Goal: Find specific page/section: Find specific page/section

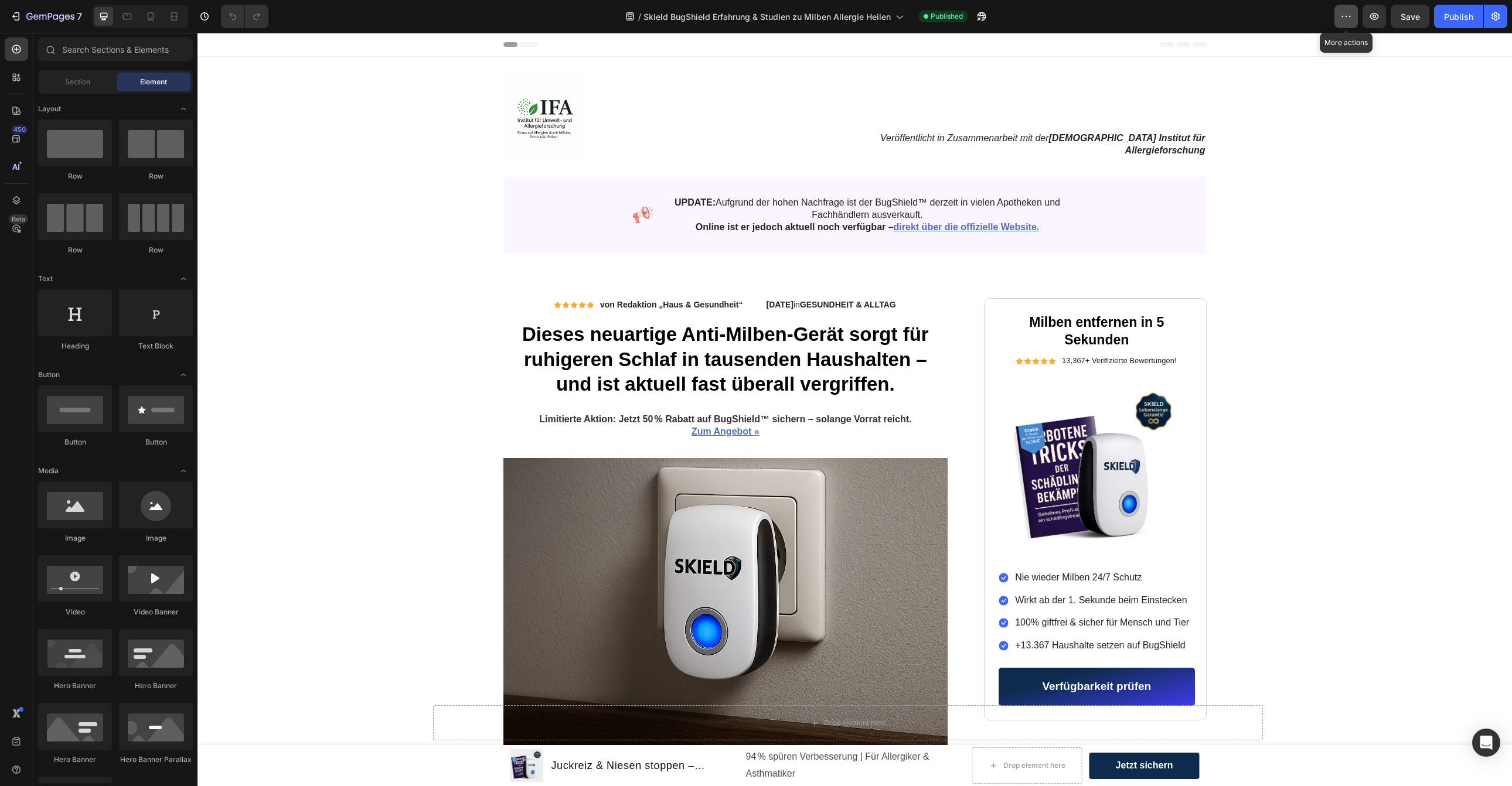
click at [1349, 21] on icon "button" at bounding box center [1346, 17] width 12 height 12
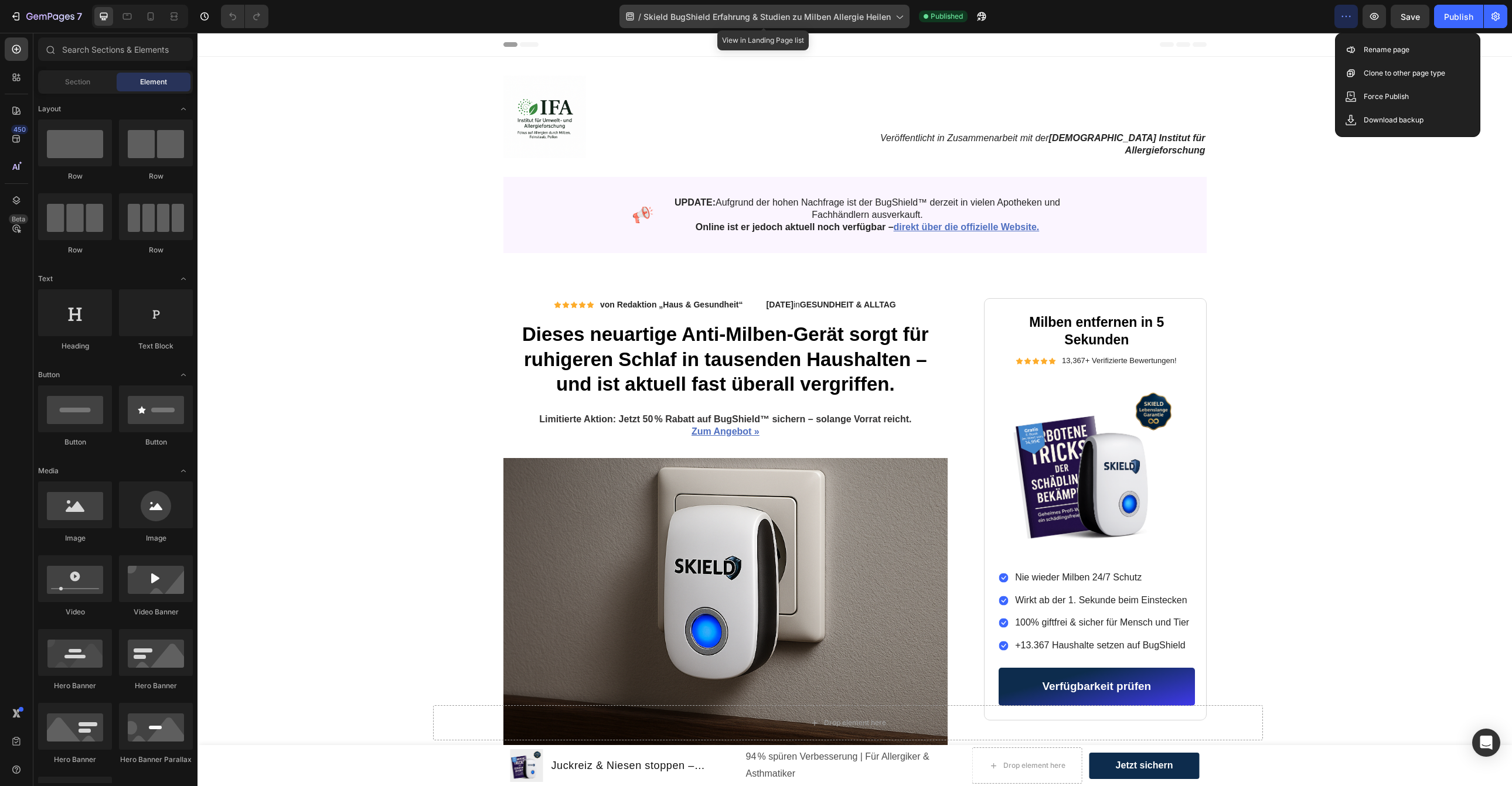
click at [840, 21] on span "Skield BugShield Erfahrung & Studien zu Milben Allergie Heilen" at bounding box center [767, 17] width 247 height 12
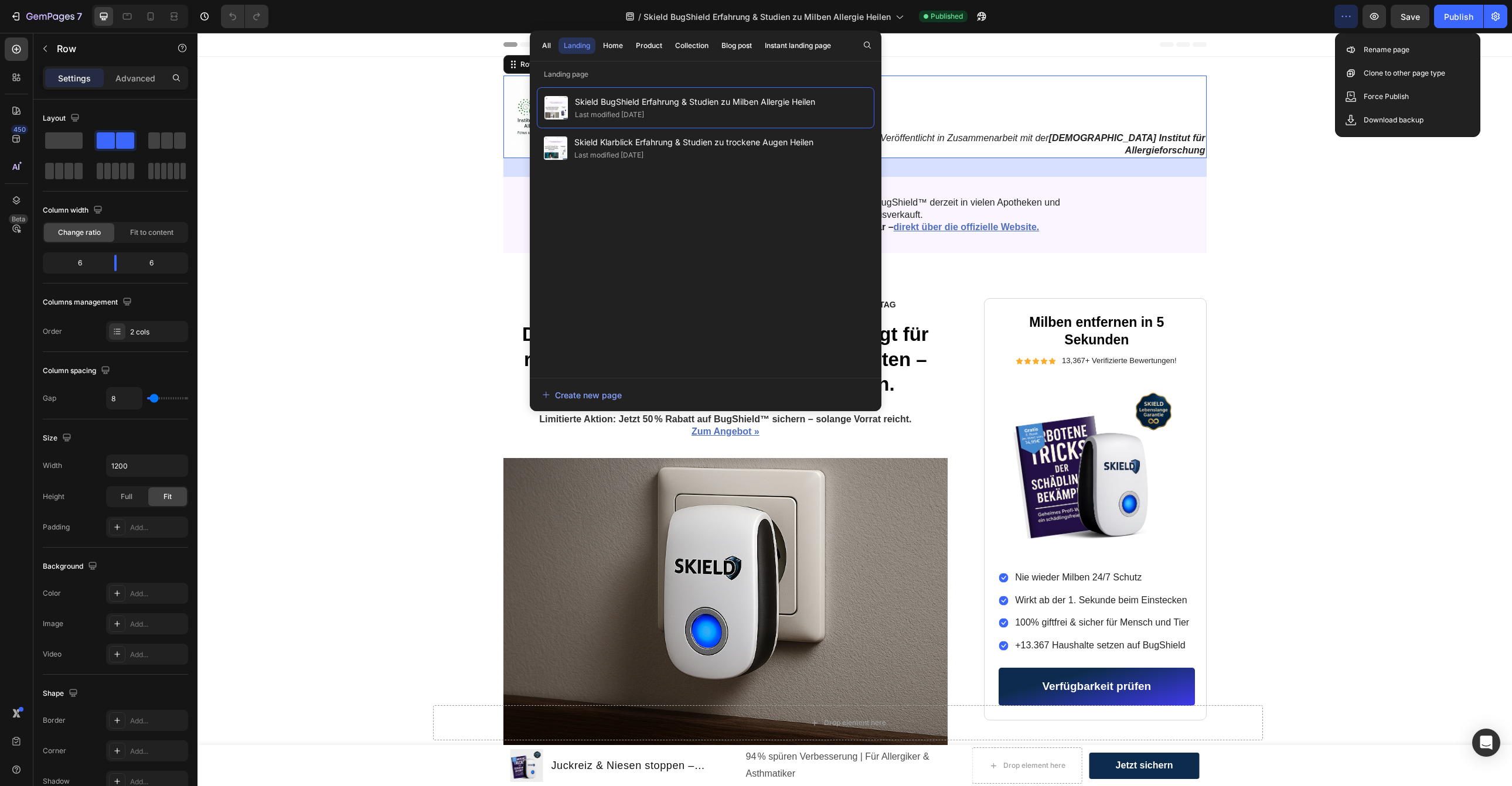
click at [1110, 102] on div "Veröffentlicht in Zusammenarbeit mit der Deutschen Institut für Allergieforschu…" at bounding box center [1032, 116] width 349 height 83
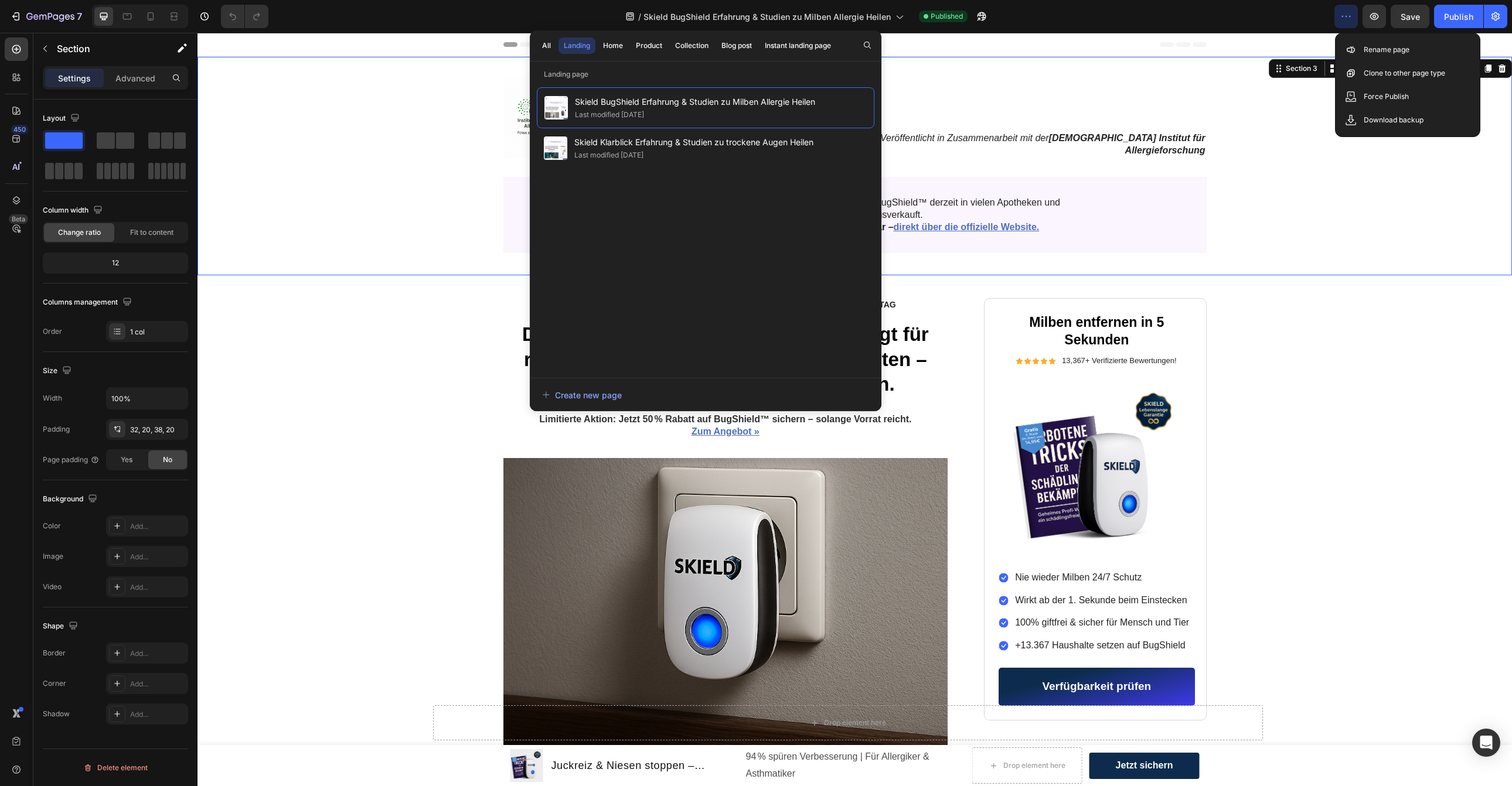
click at [1274, 227] on div "Image Veröffentlicht in Zusammenarbeit mit der Deutschen Institut für Allergief…" at bounding box center [855, 164] width 1292 height 178
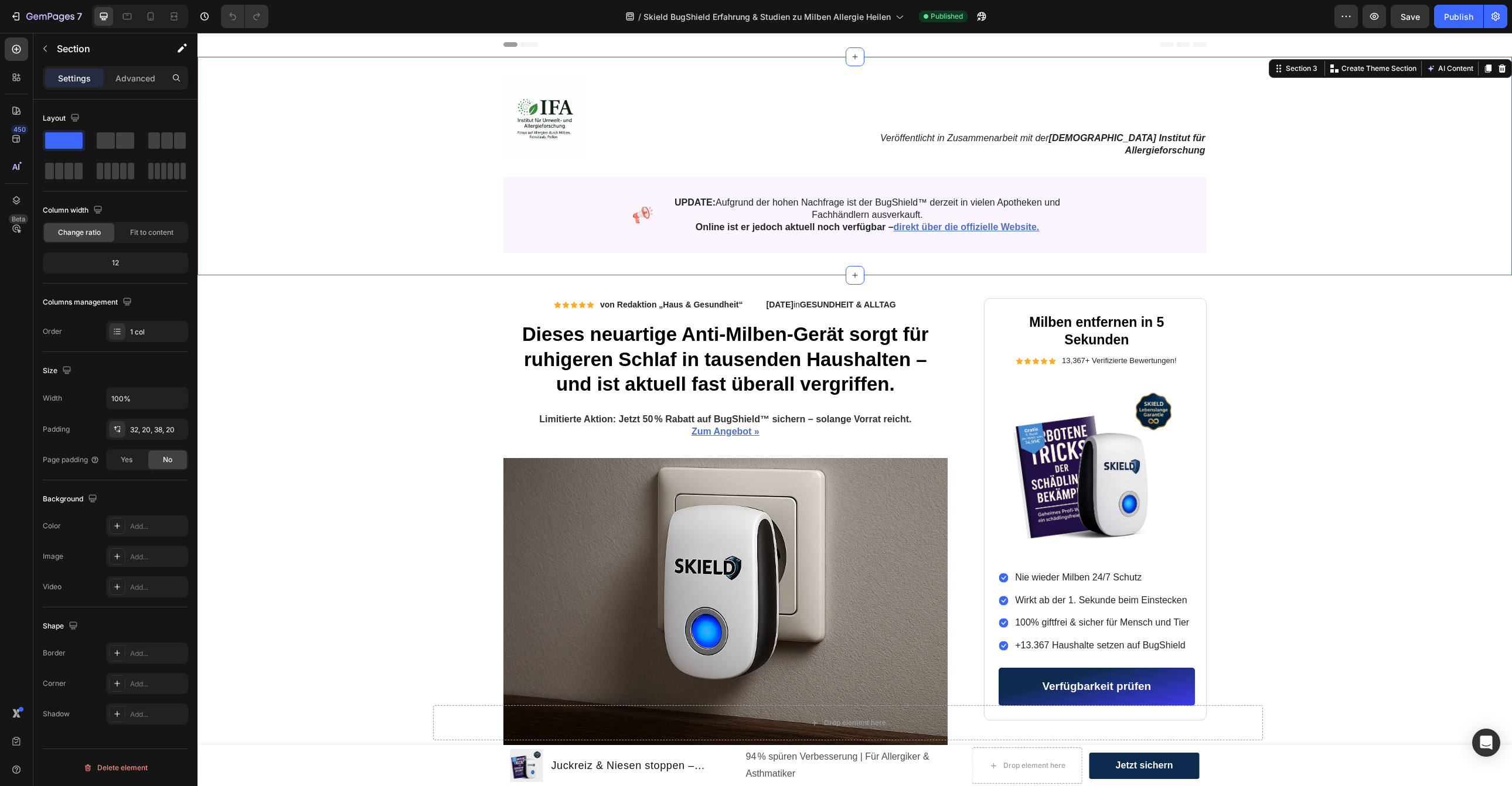
click at [1299, 18] on div "/ Skield BugShield Erfahrung & Studien zu Milben Allergie Heilen Published" at bounding box center [806, 16] width 1057 height 23
click at [1339, 18] on button "button" at bounding box center [1346, 16] width 23 height 23
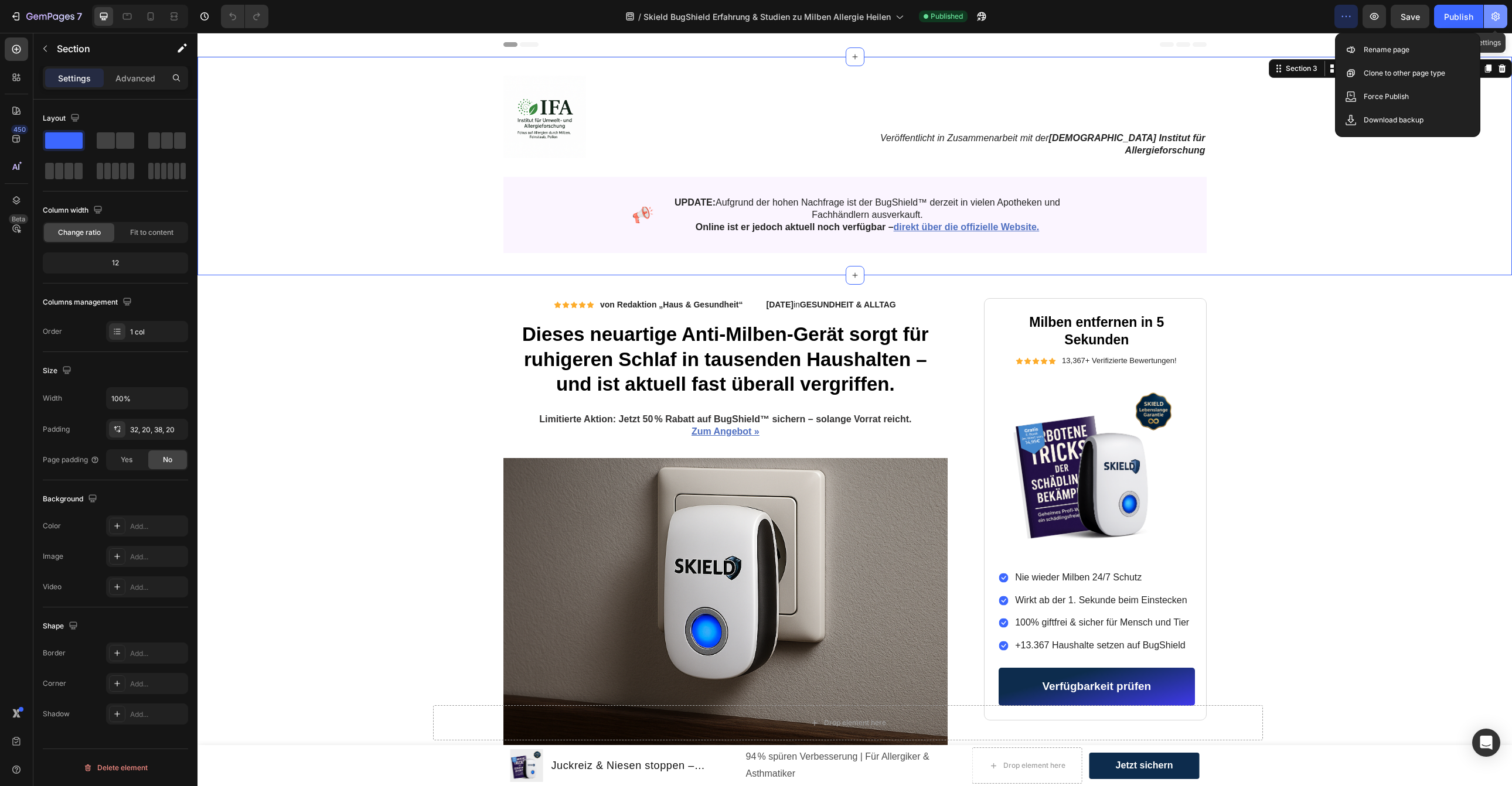
click at [1499, 17] on icon "button" at bounding box center [1496, 17] width 8 height 9
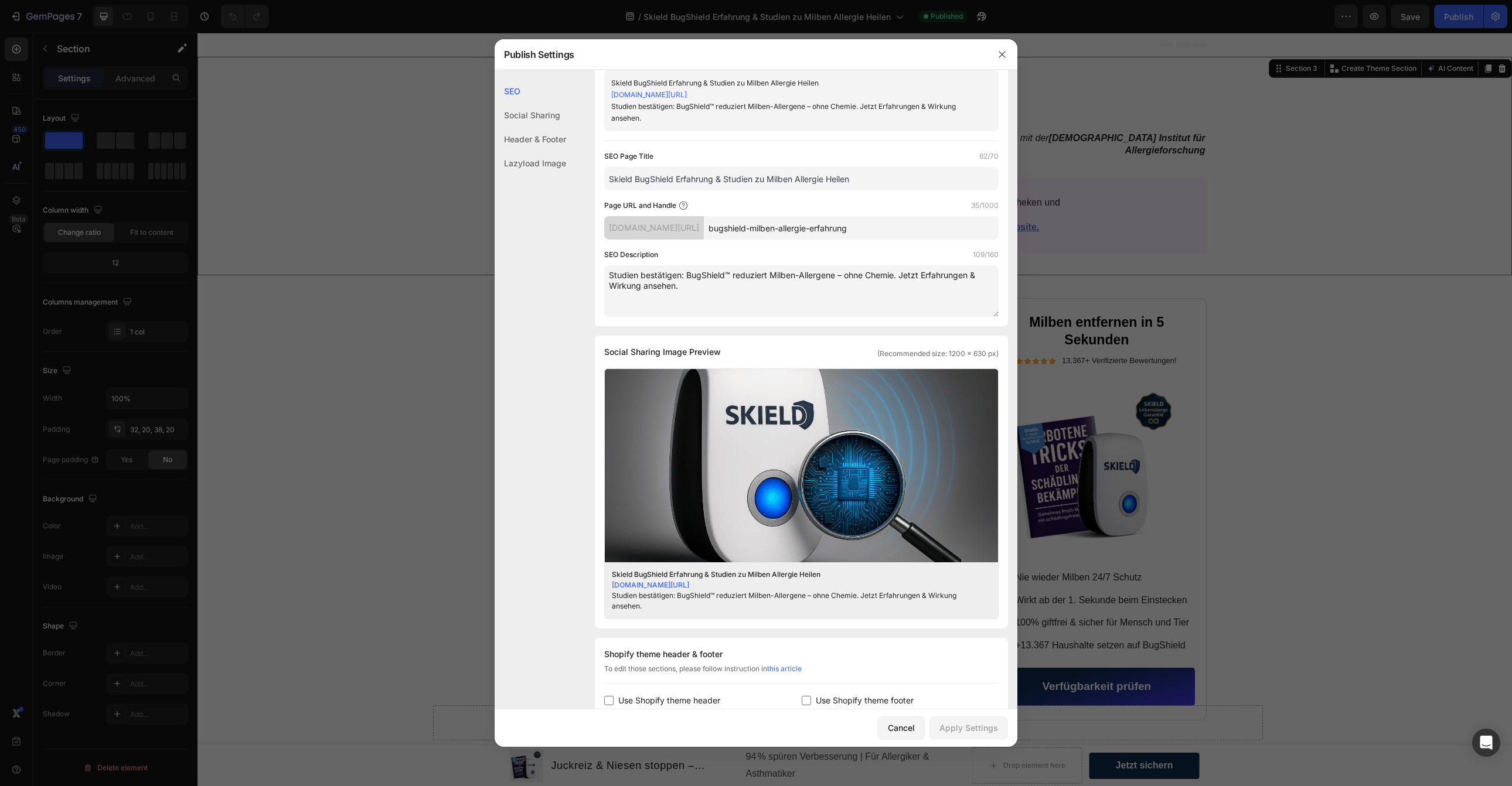
scroll to position [35, 0]
drag, startPoint x: 926, startPoint y: 229, endPoint x: 722, endPoint y: 220, distance: 204.2
click at [722, 220] on div "[DOMAIN_NAME][URL] bugshield-milben-allergie-erfahrung" at bounding box center [802, 229] width 395 height 23
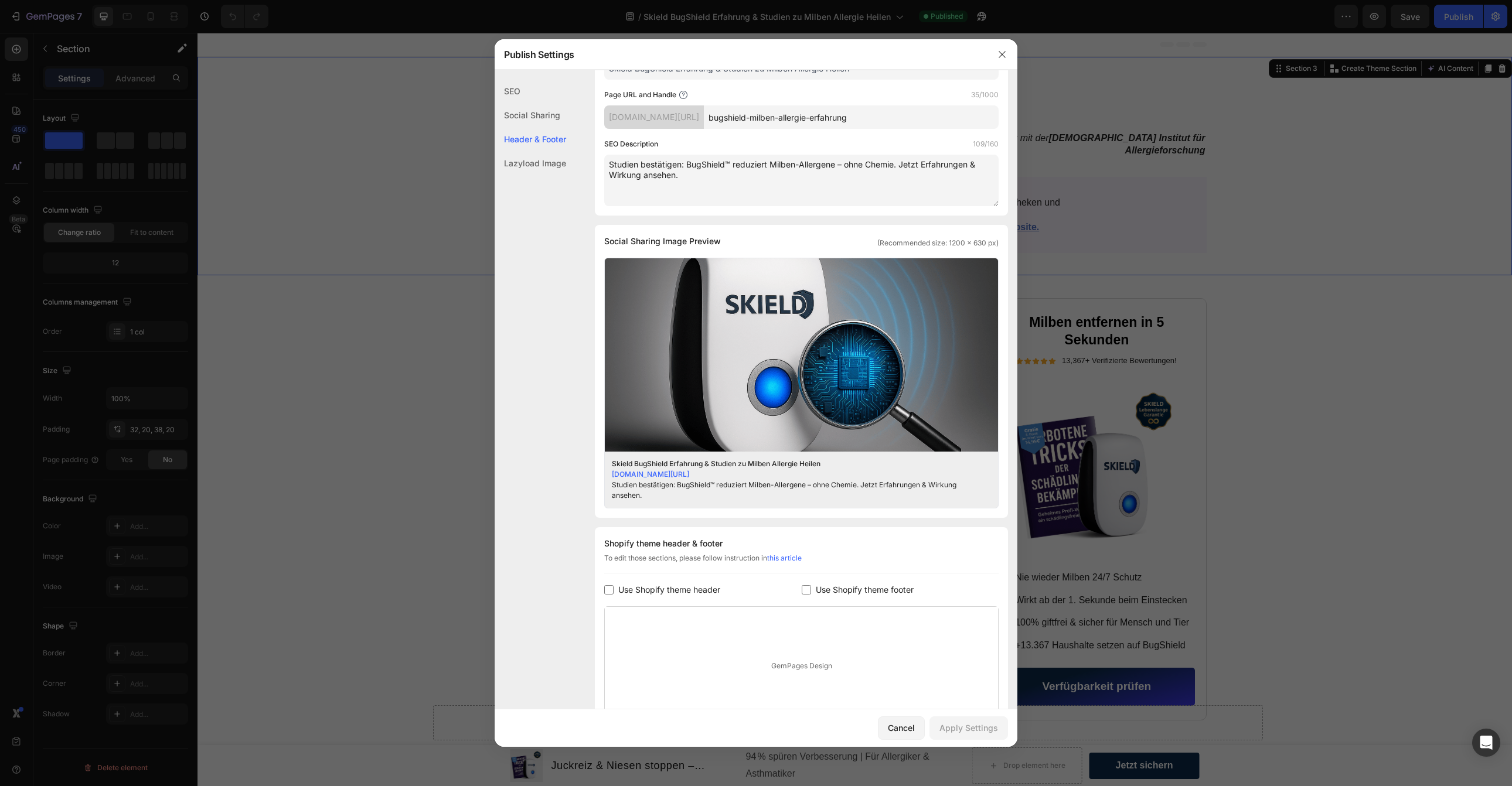
scroll to position [258, 0]
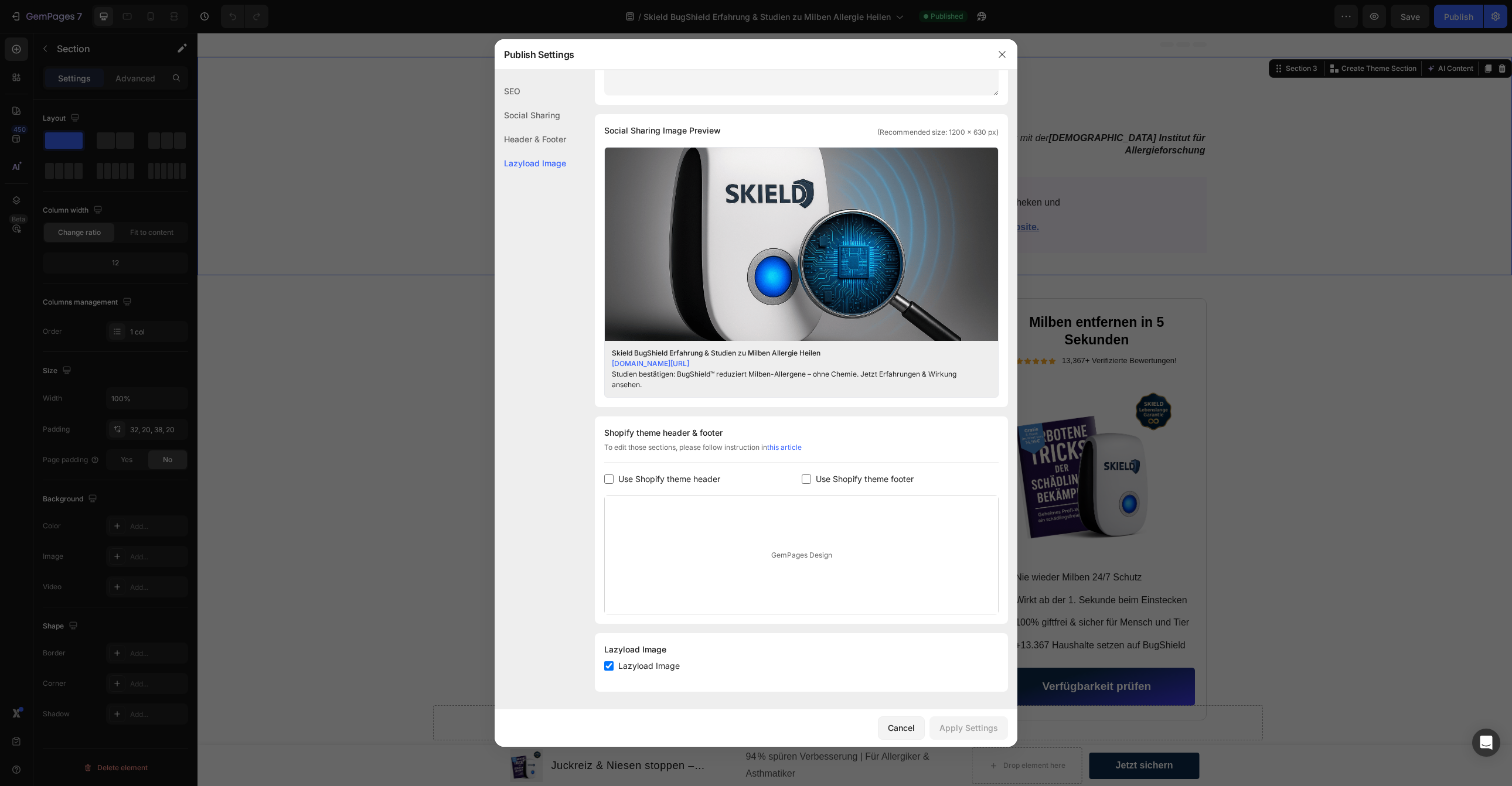
click at [689, 364] on link "[DOMAIN_NAME][URL]" at bounding box center [651, 364] width 77 height 9
click at [1005, 51] on icon "button" at bounding box center [1001, 54] width 7 height 7
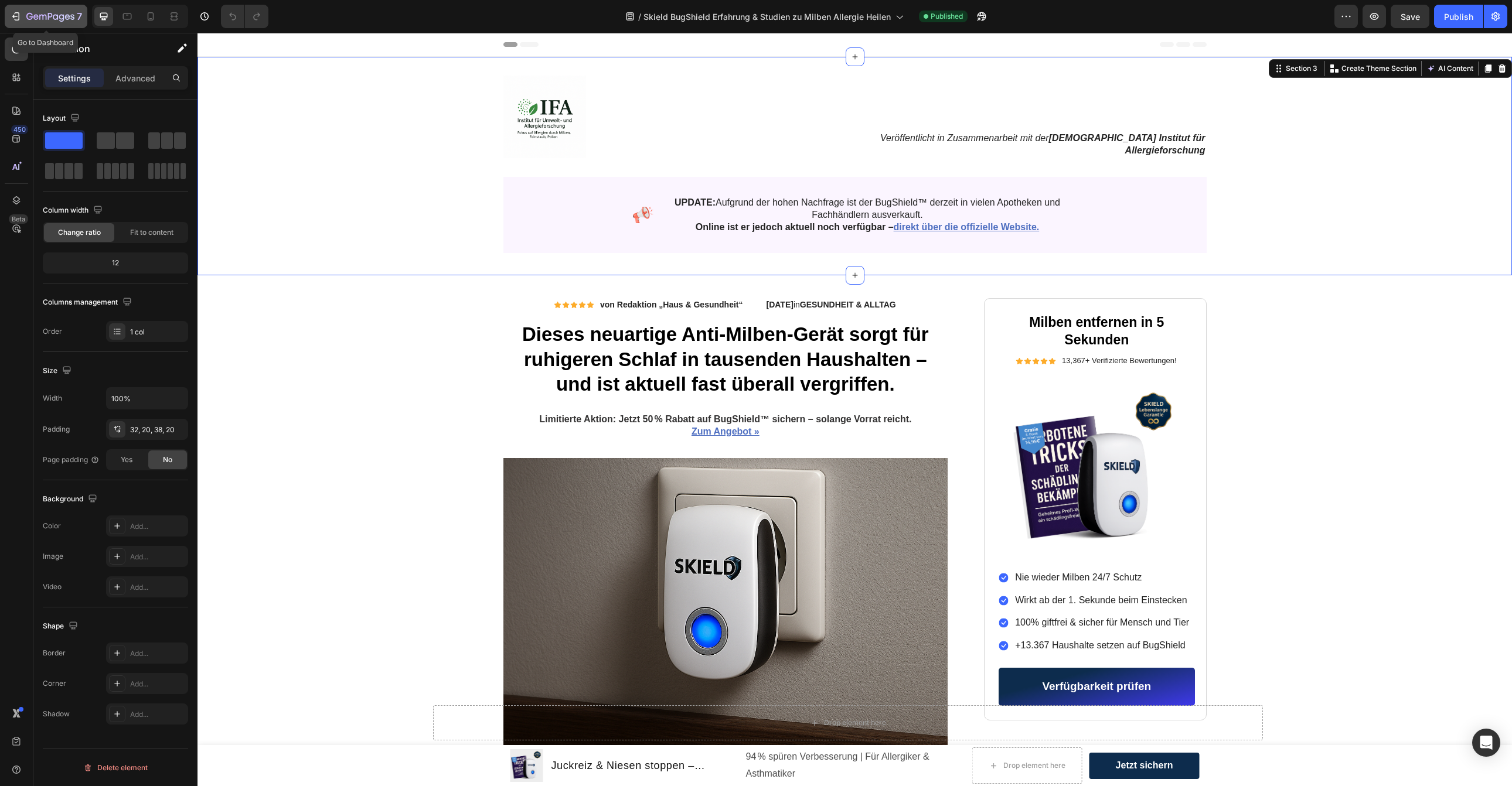
click at [20, 18] on icon "button" at bounding box center [16, 17] width 12 height 12
